Goal: Find specific page/section: Find specific page/section

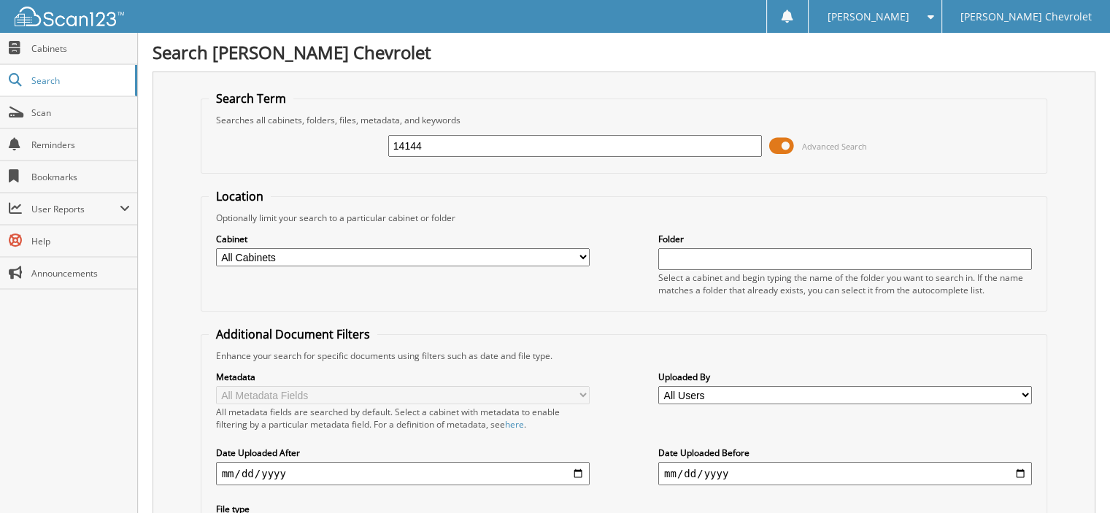
type input "14144"
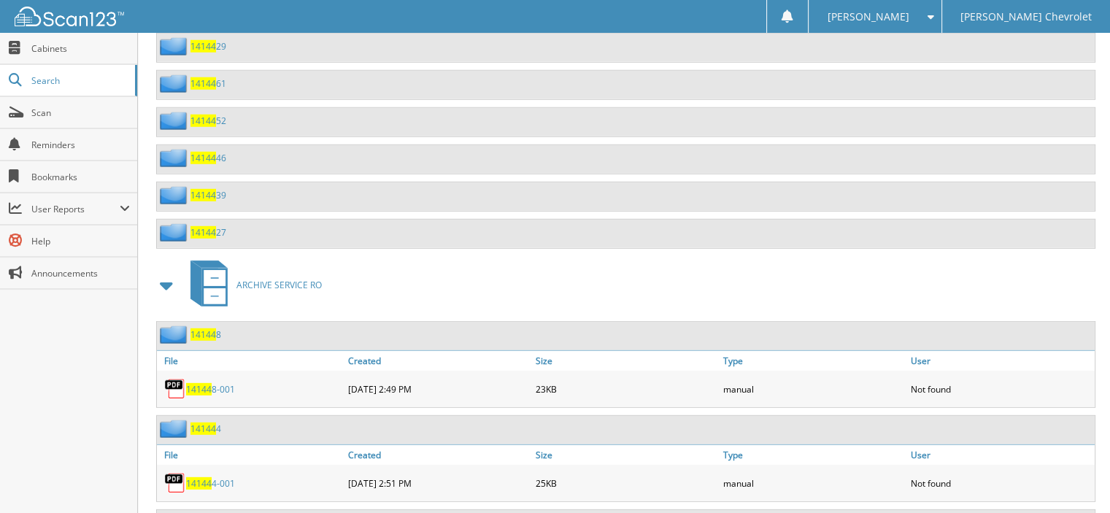
scroll to position [4159, 0]
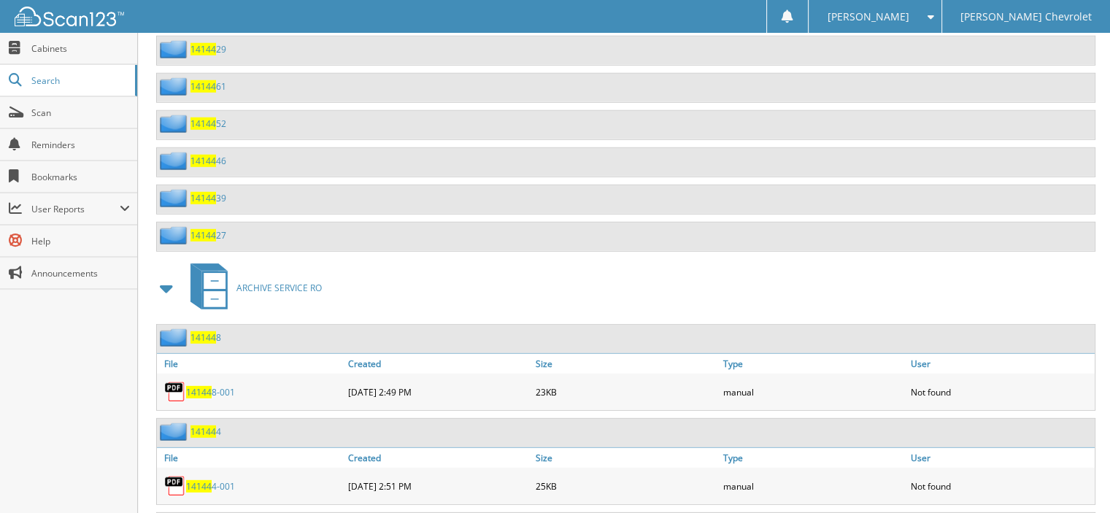
click at [174, 275] on span at bounding box center [167, 288] width 20 height 26
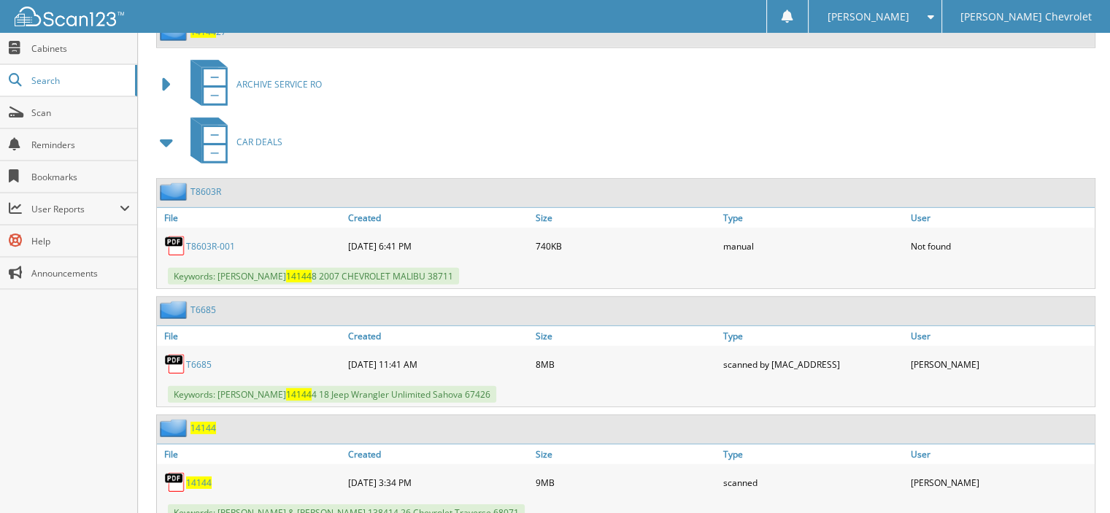
scroll to position [4450, 0]
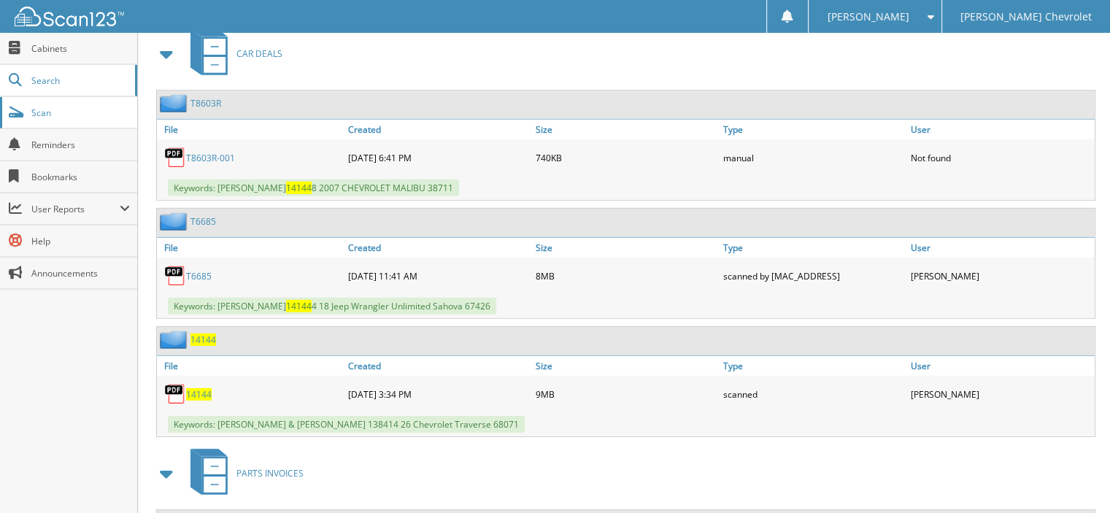
click at [52, 112] on span "Scan" at bounding box center [80, 113] width 98 height 12
